Goal: Task Accomplishment & Management: Complete application form

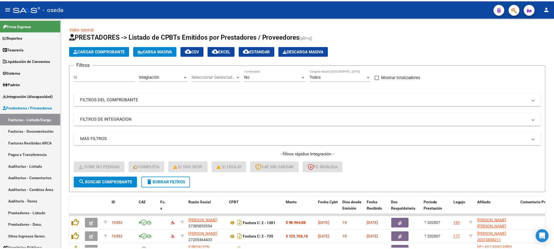
scroll to position [49, 0]
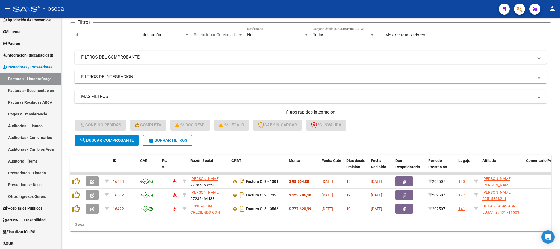
click at [517, 7] on icon "button" at bounding box center [519, 9] width 5 height 6
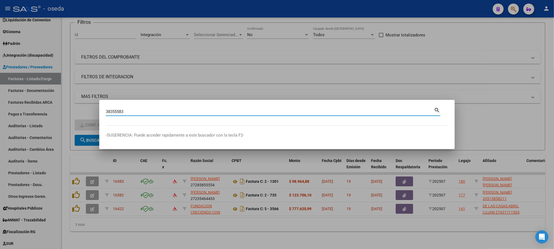
type input "38355583"
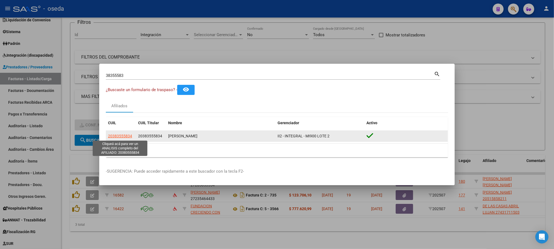
click at [118, 137] on span "20383555834" at bounding box center [120, 136] width 24 height 4
type textarea "20383555834"
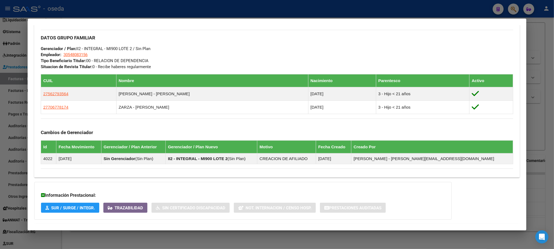
scroll to position [274, 0]
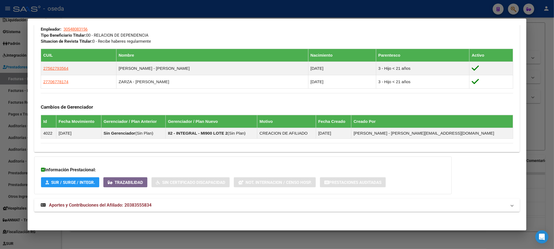
click at [118, 200] on mat-expansion-panel-header "Aportes y Contribuciones del Afiliado: 20383555834" at bounding box center [276, 204] width 485 height 13
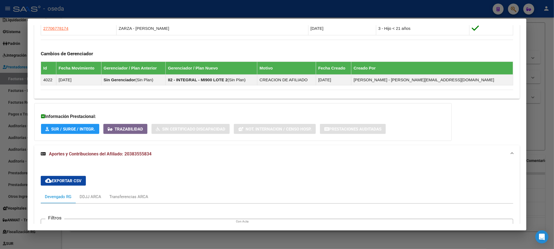
scroll to position [324, 0]
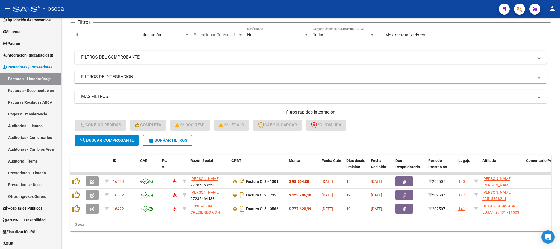
click at [524, 10] on button "button" at bounding box center [519, 9] width 11 height 11
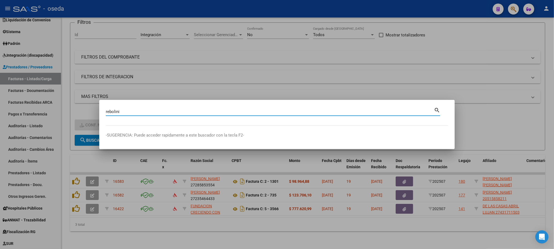
type input "rebolini"
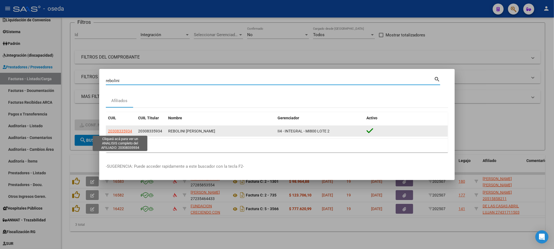
click at [127, 132] on span "20308335934" at bounding box center [120, 131] width 24 height 4
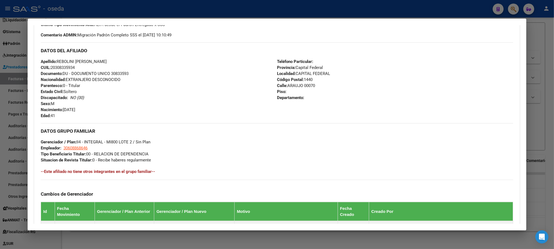
scroll to position [252, 0]
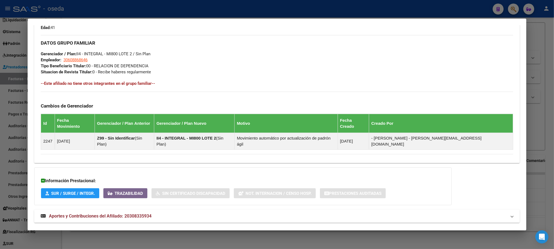
click at [135, 209] on mat-expansion-panel-header "Aportes y Contribuciones del Afiliado: 20308335934" at bounding box center [276, 215] width 485 height 13
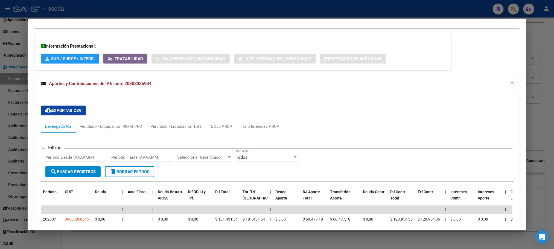
scroll to position [416, 0]
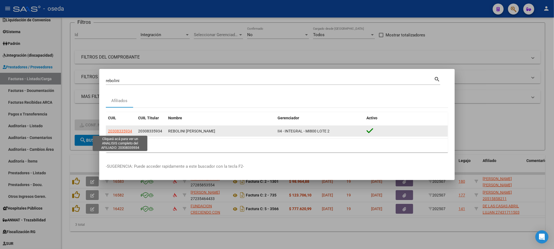
click at [115, 131] on span "20308335934" at bounding box center [120, 131] width 24 height 4
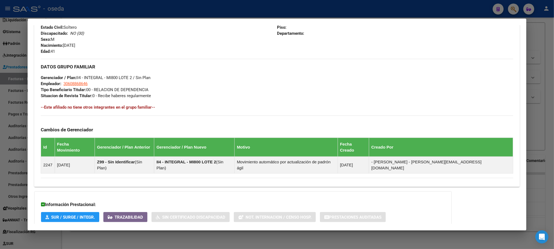
scroll to position [252, 0]
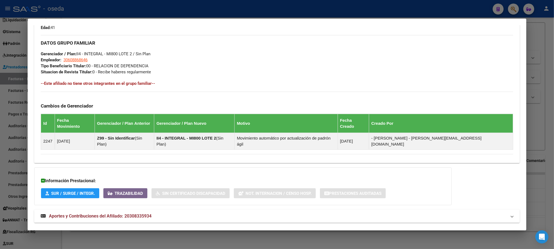
click at [117, 213] on span "Aportes y Contribuciones del Afiliado: 20308335934" at bounding box center [100, 215] width 103 height 5
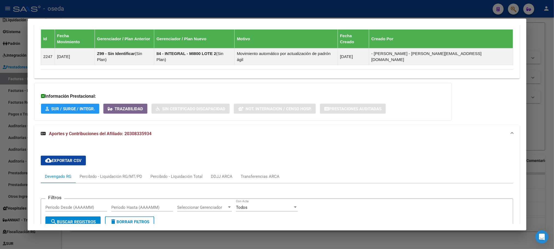
scroll to position [408, 0]
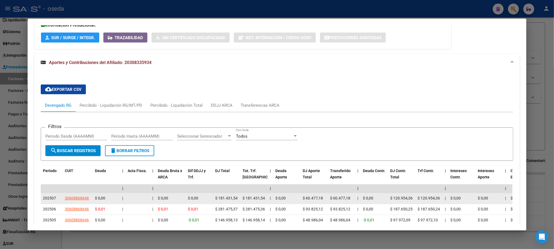
click at [76, 195] on app-link-go-to "30608868646" at bounding box center [77, 198] width 24 height 6
click at [75, 196] on span "30608868646" at bounding box center [77, 198] width 24 height 4
type textarea "30608868646"
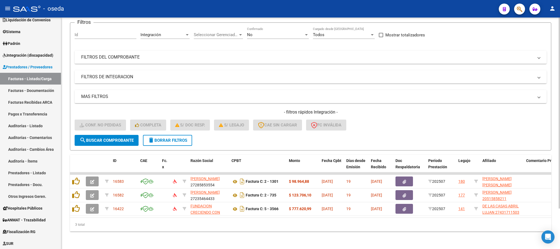
scroll to position [49, 0]
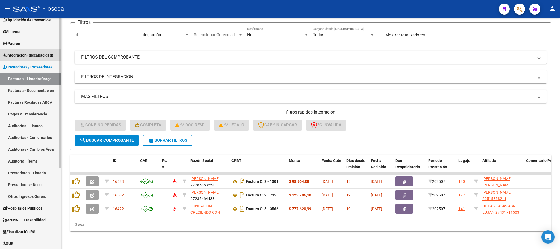
click at [34, 52] on link "Integración (discapacidad)" at bounding box center [30, 55] width 61 height 12
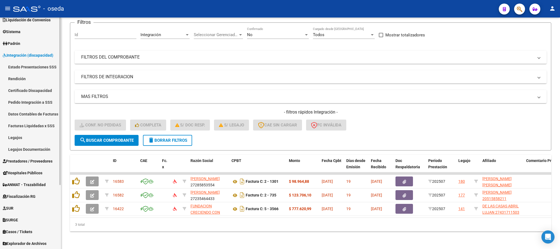
click at [42, 70] on link "Estado Presentaciones SSS" at bounding box center [30, 67] width 61 height 12
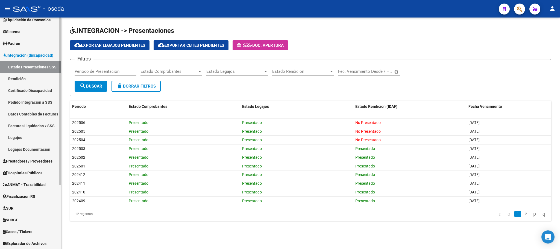
click at [44, 102] on link "Pedido Integración a SSS" at bounding box center [30, 102] width 61 height 12
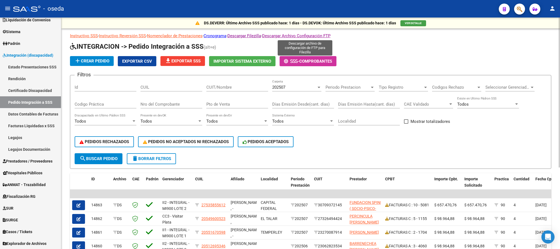
click at [331, 36] on link "Descargar Archivo Configuración FTP" at bounding box center [296, 35] width 68 height 5
click at [226, 35] on link "Cronograma" at bounding box center [215, 35] width 23 height 5
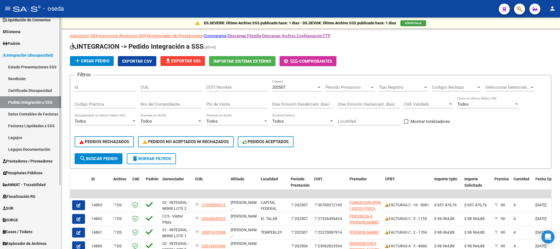
click at [46, 164] on link "Prestadores / Proveedores" at bounding box center [30, 161] width 61 height 12
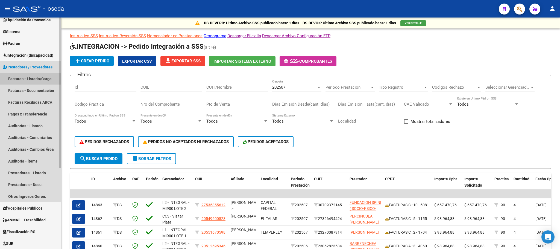
click at [39, 78] on link "Facturas - Listado/Carga" at bounding box center [30, 79] width 61 height 12
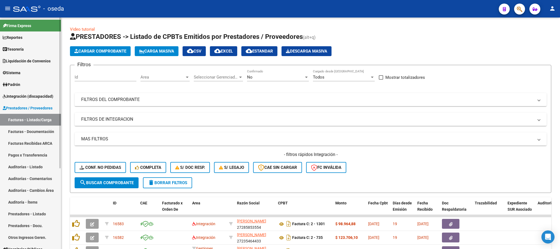
click at [16, 93] on span "Integración (discapacidad)" at bounding box center [28, 96] width 51 height 6
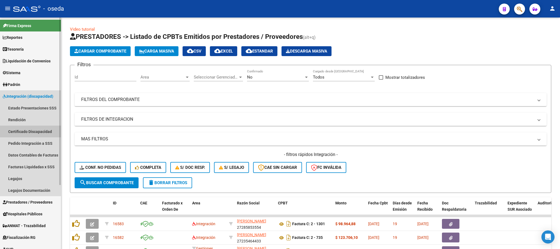
click at [33, 130] on link "Certificado Discapacidad" at bounding box center [30, 131] width 61 height 12
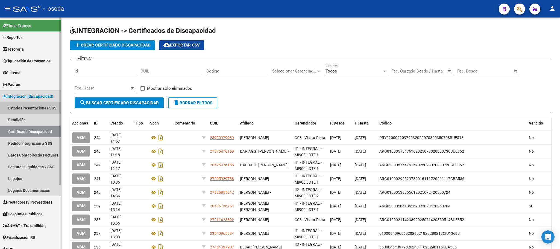
click at [26, 108] on link "Estado Presentaciones SSS" at bounding box center [30, 108] width 61 height 12
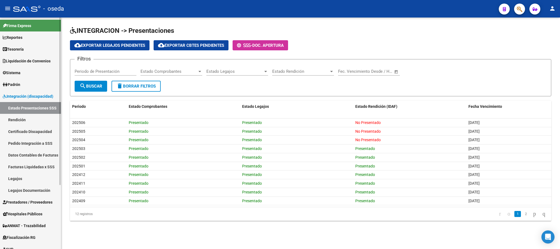
click at [22, 116] on link "Rendición" at bounding box center [30, 120] width 61 height 12
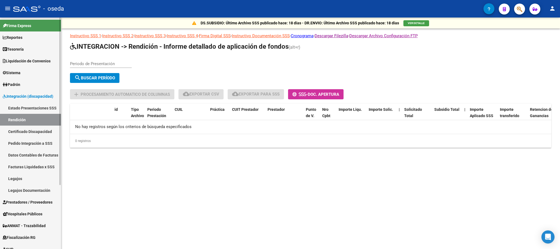
click at [20, 130] on link "Certificado Discapacidad" at bounding box center [30, 131] width 61 height 12
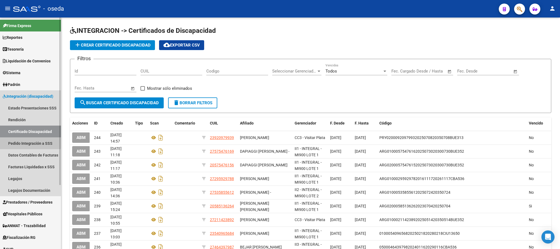
click at [16, 143] on link "Pedido Integración a SSS" at bounding box center [30, 143] width 61 height 12
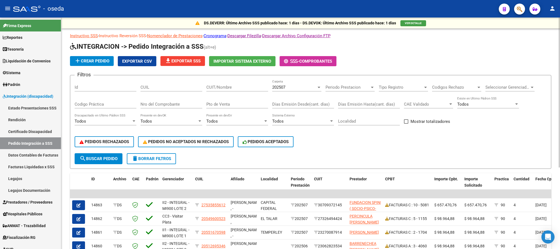
click at [131, 36] on link "Instructivo Reversión SSS" at bounding box center [122, 35] width 47 height 5
click at [159, 36] on link "Nomenclador de Prestaciones" at bounding box center [174, 35] width 55 height 5
click at [21, 152] on link "Datos Contables de Facturas" at bounding box center [30, 155] width 61 height 12
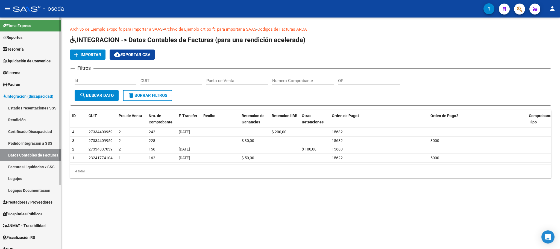
click at [23, 168] on link "Facturas Liquidadas x SSS" at bounding box center [30, 167] width 61 height 12
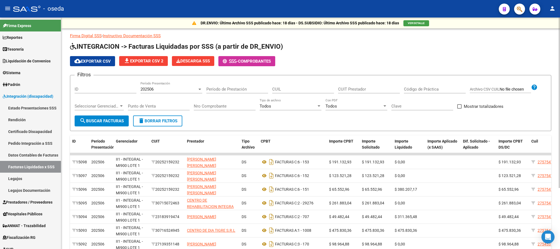
click at [122, 36] on link "Instructivo Documentación SSS" at bounding box center [132, 35] width 58 height 5
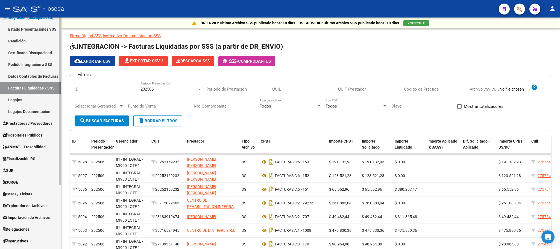
scroll to position [82, 0]
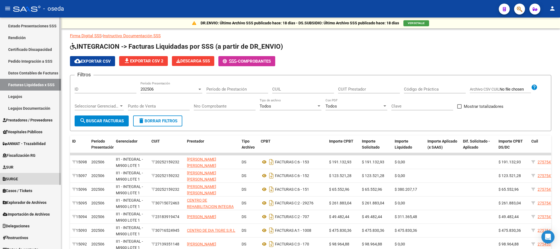
click at [17, 177] on span "SURGE" at bounding box center [10, 179] width 15 height 6
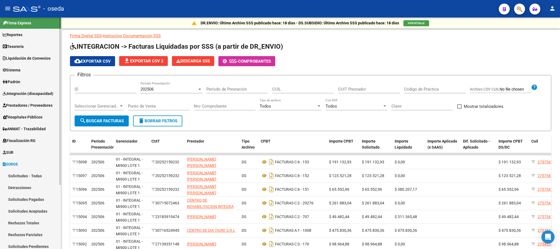
scroll to position [0, 0]
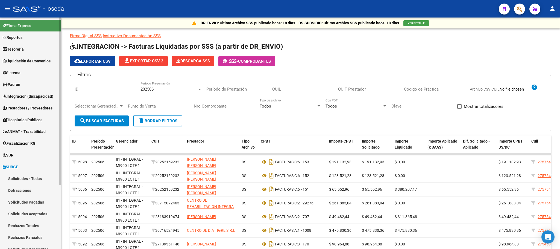
click at [19, 82] on span "Padrón" at bounding box center [11, 84] width 17 height 6
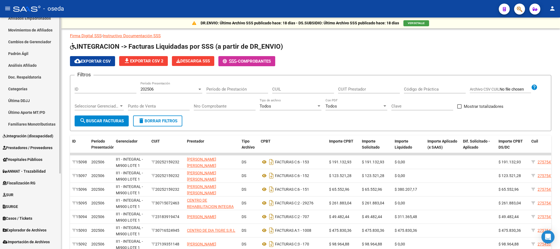
scroll to position [82, 0]
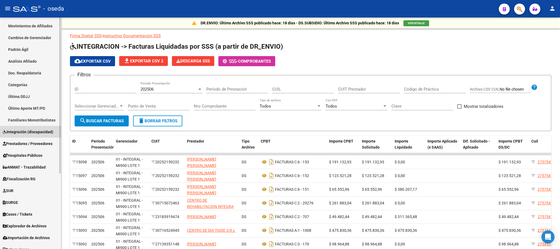
click at [22, 130] on span "Integración (discapacidad)" at bounding box center [28, 132] width 51 height 6
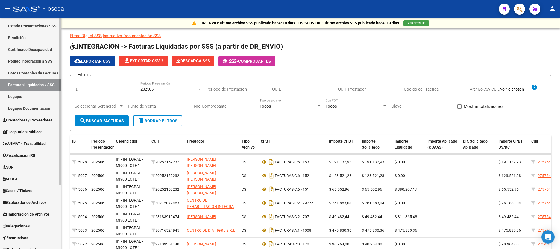
click at [28, 98] on link "Legajos" at bounding box center [30, 96] width 61 height 12
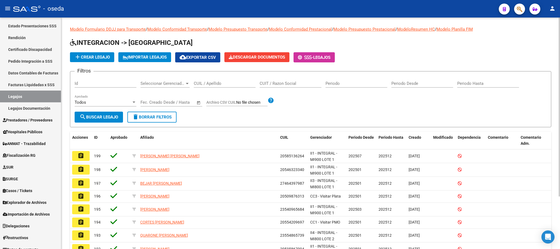
click at [100, 27] on link "Modelo Formulario DDJJ para Transporte" at bounding box center [108, 29] width 76 height 5
click at [164, 28] on link "Modelo Conformidad Transporte" at bounding box center [177, 29] width 60 height 5
click at [238, 28] on link "Modelo Presupuesto Transporte" at bounding box center [238, 29] width 59 height 5
click at [294, 29] on link "Modelo Conformidad Prestacional" at bounding box center [300, 29] width 63 height 5
click at [378, 27] on link "Modelo Presupuesto Prestacional" at bounding box center [365, 29] width 62 height 5
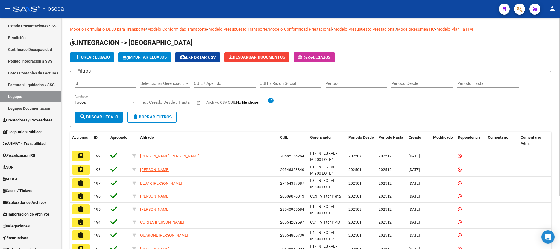
click at [425, 30] on link "ModeloResumen HC" at bounding box center [416, 29] width 38 height 5
click at [455, 29] on link "Modelo Planilla FIM" at bounding box center [455, 29] width 36 height 5
click at [41, 109] on link "Legajos Documentación" at bounding box center [30, 108] width 61 height 12
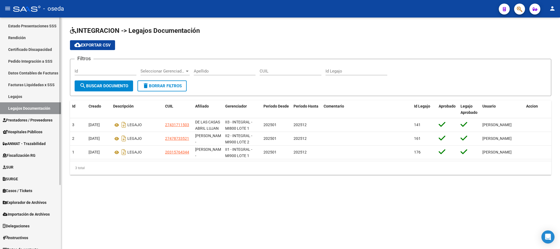
click at [53, 80] on link "Facturas Liquidadas x SSS" at bounding box center [30, 85] width 61 height 12
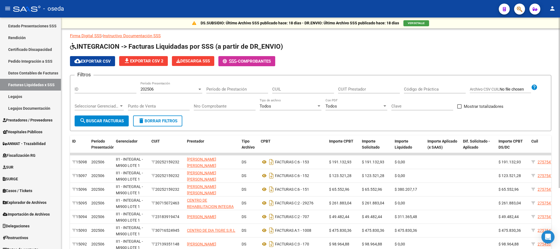
click at [122, 35] on link "Instructivo Documentación SSS" at bounding box center [132, 35] width 58 height 5
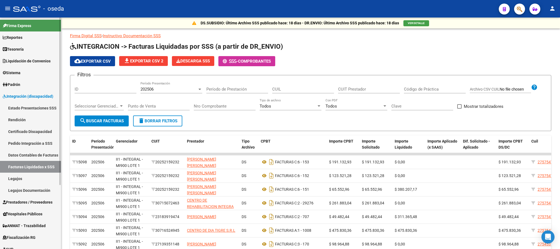
click at [23, 96] on span "Integración (discapacidad)" at bounding box center [28, 96] width 51 height 6
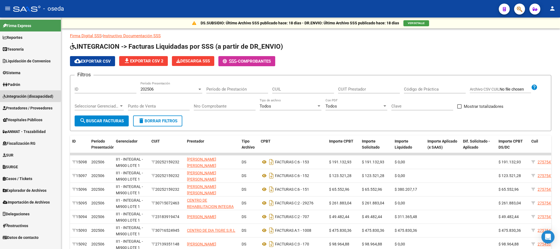
click at [23, 96] on span "Integración (discapacidad)" at bounding box center [28, 96] width 51 height 6
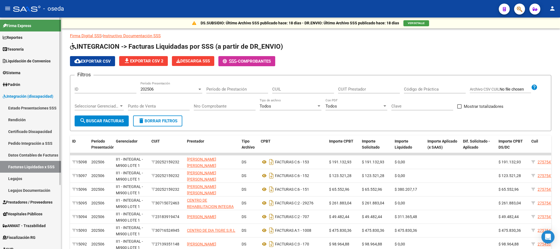
click at [26, 104] on link "Estado Presentaciones SSS" at bounding box center [30, 108] width 61 height 12
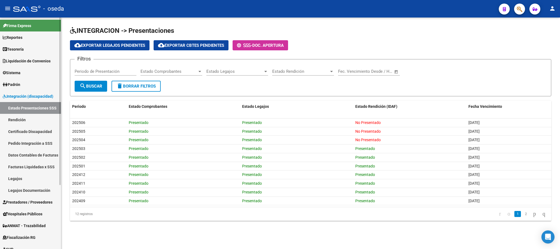
click at [26, 115] on link "Rendición" at bounding box center [30, 120] width 61 height 12
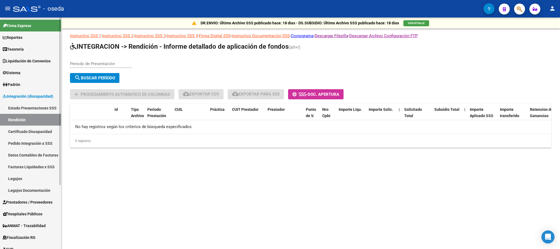
click at [30, 128] on link "Certificado Discapacidad" at bounding box center [30, 131] width 61 height 12
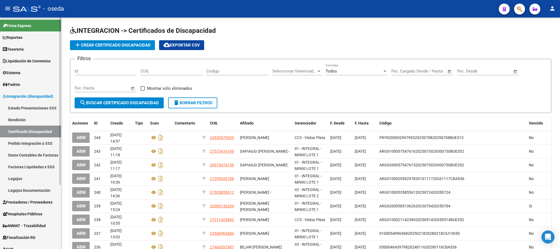
click at [36, 140] on link "Pedido Integración a SSS" at bounding box center [30, 143] width 61 height 12
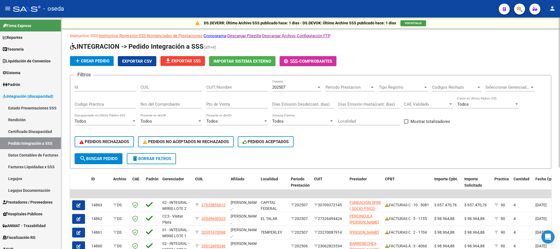
click at [84, 36] on link "Instructivo SSS" at bounding box center [84, 35] width 28 height 5
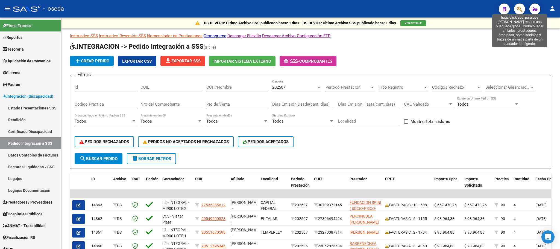
click at [518, 7] on icon "button" at bounding box center [519, 9] width 5 height 6
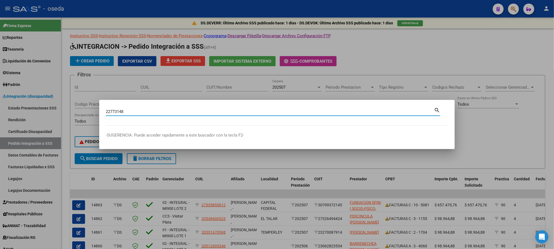
type input "22773148"
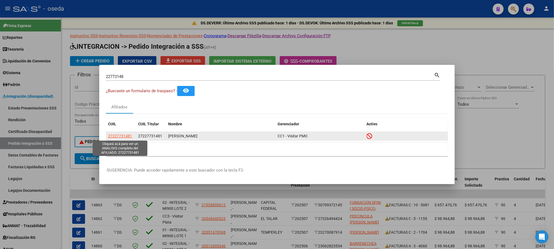
click at [118, 134] on span "27227731481" at bounding box center [120, 136] width 24 height 4
type textarea "27227731481"
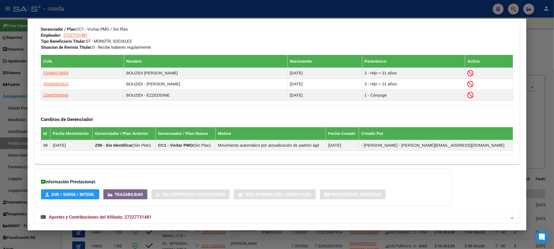
scroll to position [303, 0]
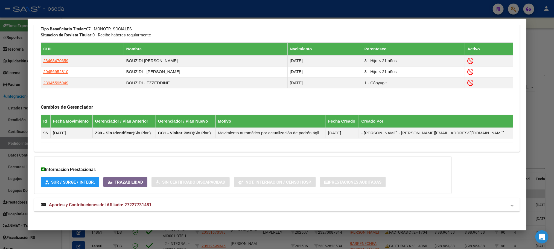
click at [125, 203] on span "Aportes y Contribuciones del Afiliado: 27227731481" at bounding box center [100, 204] width 103 height 5
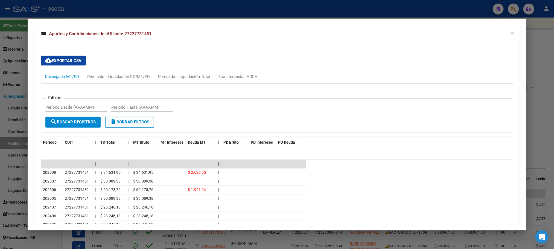
scroll to position [509, 0]
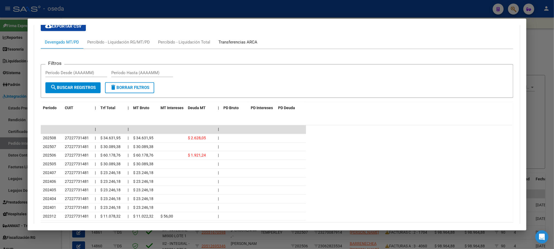
click at [231, 43] on div "Transferencias ARCA" at bounding box center [237, 42] width 39 height 6
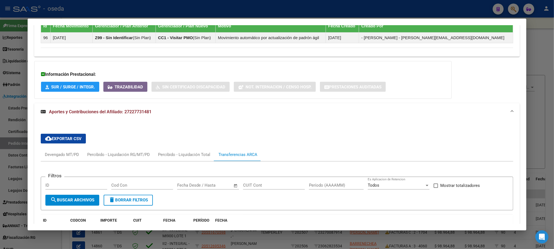
scroll to position [410, 0]
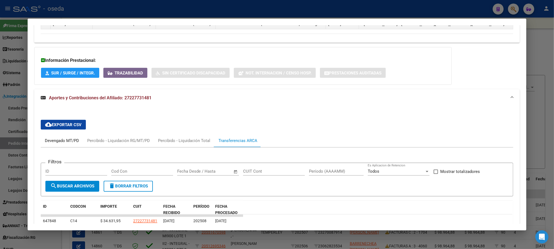
click at [66, 143] on div "Devengado MT/PD" at bounding box center [62, 141] width 34 height 6
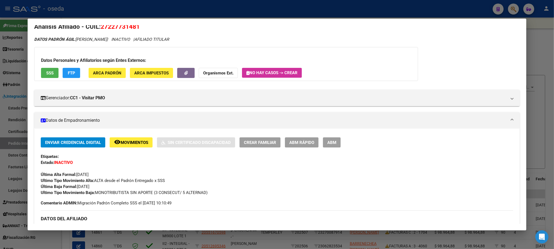
scroll to position [0, 0]
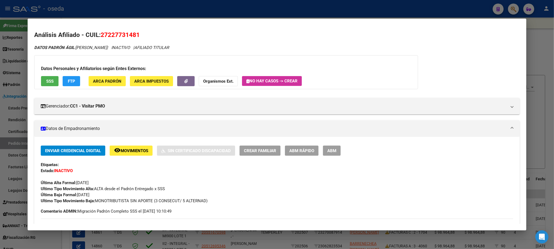
drag, startPoint x: 99, startPoint y: 35, endPoint x: 110, endPoint y: 35, distance: 10.7
click at [110, 35] on span "27227731481" at bounding box center [120, 34] width 39 height 7
drag, startPoint x: 133, startPoint y: 35, endPoint x: 139, endPoint y: 34, distance: 5.7
click at [139, 34] on h2 "Análisis Afiliado - CUIL: 27227731481" at bounding box center [276, 34] width 485 height 9
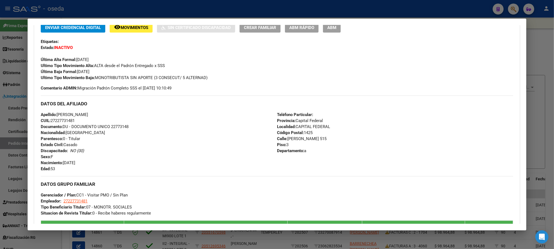
click at [289, 31] on button "ABM Rápido" at bounding box center [302, 27] width 34 height 10
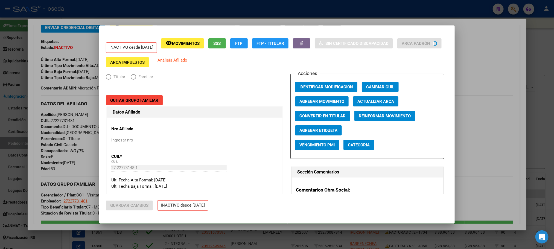
radio input "true"
type input "27-22773148-1"
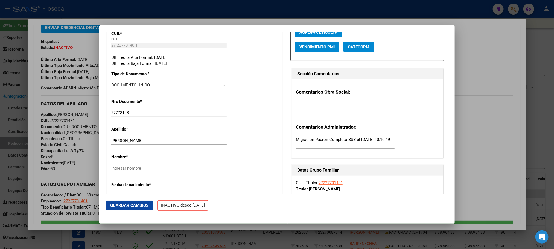
scroll to position [164, 0]
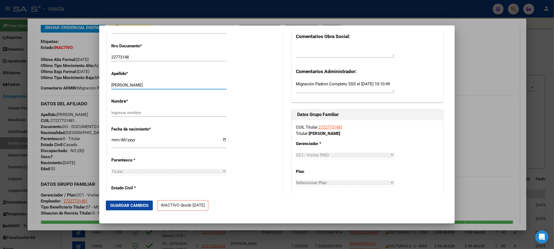
drag, startPoint x: 126, startPoint y: 86, endPoint x: 203, endPoint y: 84, distance: 76.3
click at [203, 84] on div "Apellido * [PERSON_NAME] Ingresar apellido" at bounding box center [194, 80] width 167 height 28
type input "FLORES"
paste input "[PERSON_NAME]"
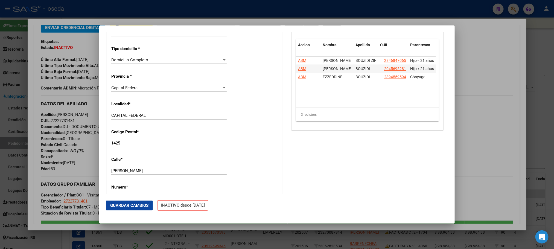
scroll to position [533, 0]
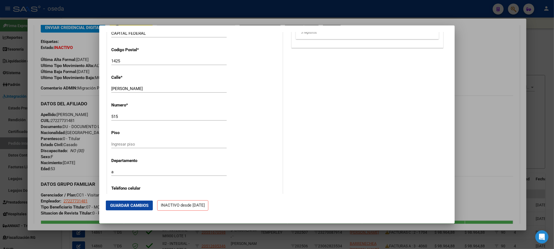
type input "[PERSON_NAME]"
click at [168, 91] on input "[PERSON_NAME]" at bounding box center [168, 88] width 115 height 5
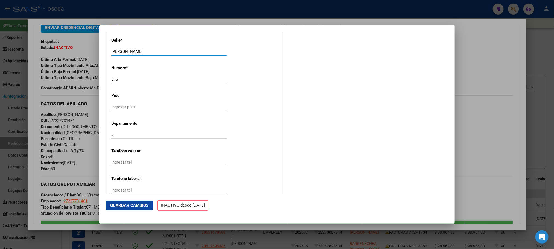
scroll to position [574, 0]
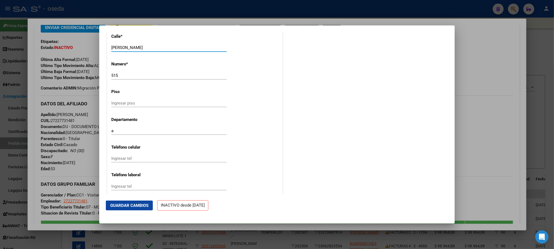
type input "[PERSON_NAME]"
click at [169, 105] on input "Ingresar piso" at bounding box center [168, 103] width 115 height 5
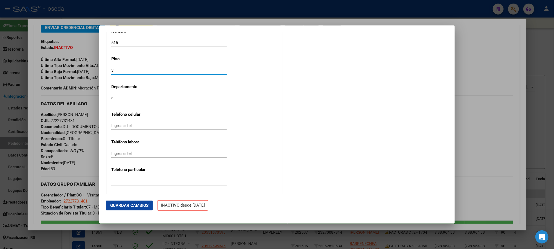
scroll to position [615, 0]
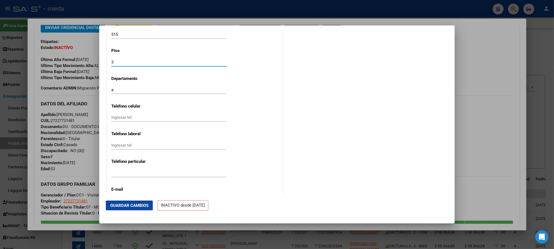
type input "3"
click at [150, 120] on input "Ingresar tel" at bounding box center [168, 117] width 115 height 5
type input "1163674259"
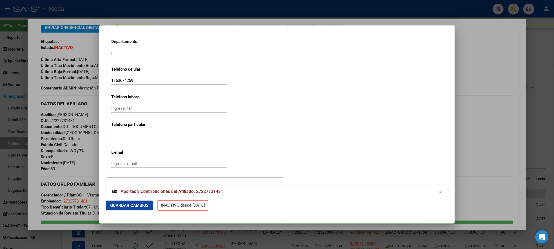
scroll to position [667, 0]
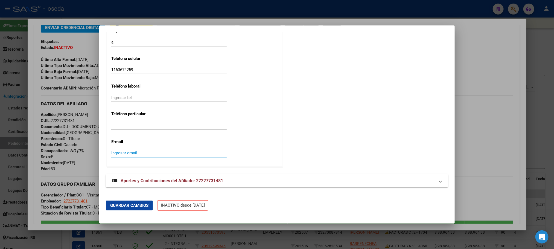
click at [152, 154] on input "Ingresar email" at bounding box center [168, 152] width 115 height 5
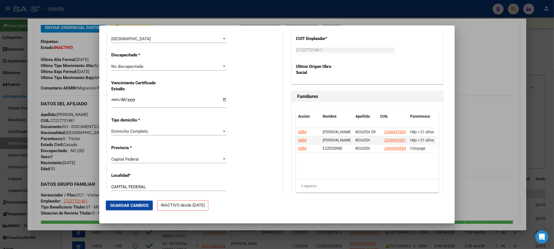
scroll to position [216, 0]
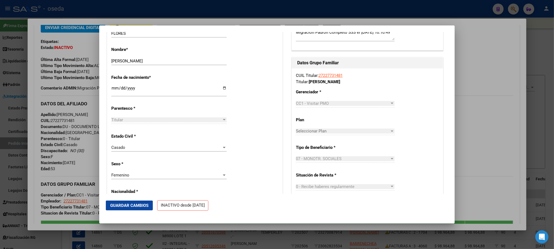
type input "[EMAIL_ADDRESS][DOMAIN_NAME]"
click at [124, 204] on span "Guardar Cambios" at bounding box center [129, 205] width 38 height 5
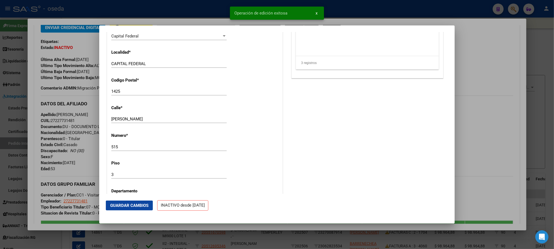
scroll to position [462, 0]
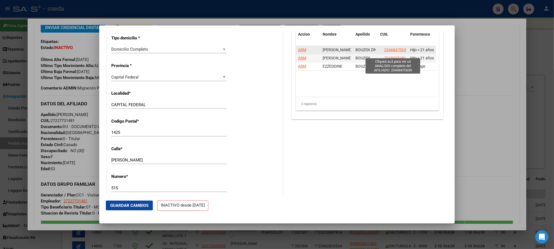
click at [384, 52] on span "23468470659" at bounding box center [396, 50] width 24 height 4
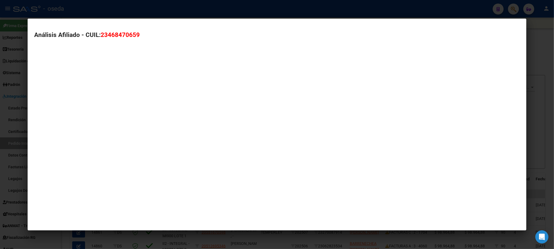
type textarea "23468470659"
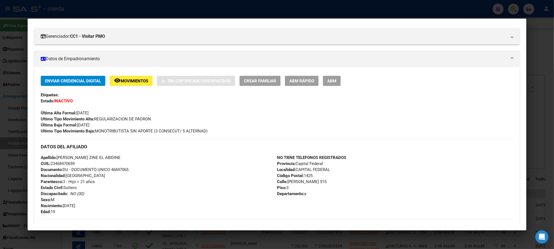
scroll to position [0, 0]
